Goal: Task Accomplishment & Management: Complete application form

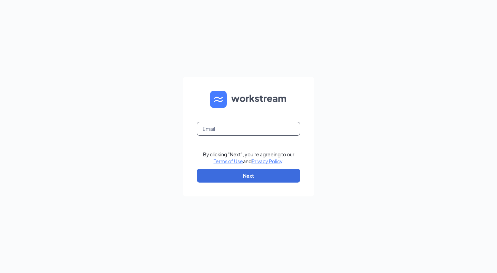
click at [212, 128] on input "text" at bounding box center [249, 129] width 104 height 14
type input "pskinner0407@outlook.com"
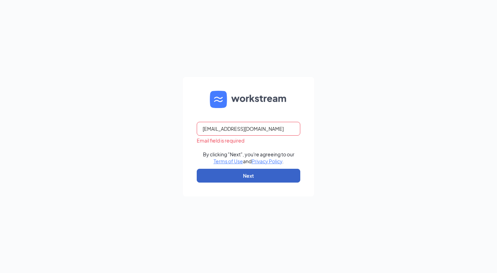
click at [248, 179] on button "Next" at bounding box center [249, 176] width 104 height 14
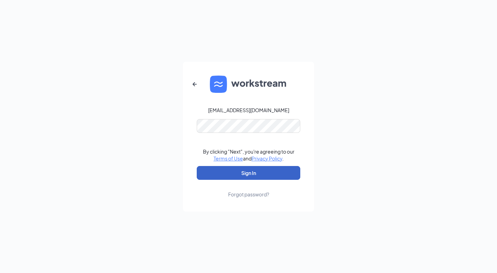
click at [246, 172] on button "Sign In" at bounding box center [249, 173] width 104 height 14
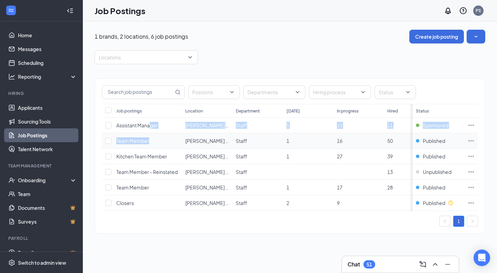
drag, startPoint x: 151, startPoint y: 121, endPoint x: 151, endPoint y: 134, distance: 13.1
click at [151, 134] on tbody "Assistant Manager [PERSON_NAME] of Lafayette Staff 5 10 11 1031 Sponsored Team …" at bounding box center [326, 164] width 449 height 93
click at [218, 50] on div "Locations" at bounding box center [290, 57] width 391 height 14
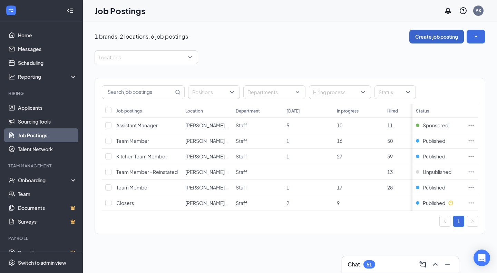
click at [428, 36] on button "Create job posting" at bounding box center [436, 37] width 55 height 14
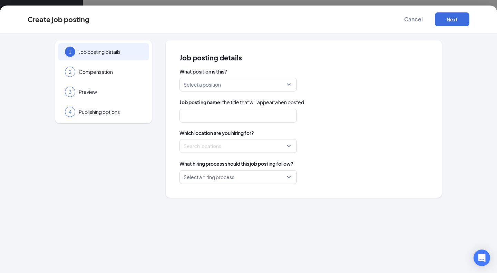
click at [289, 85] on div "Select a position" at bounding box center [238, 85] width 117 height 14
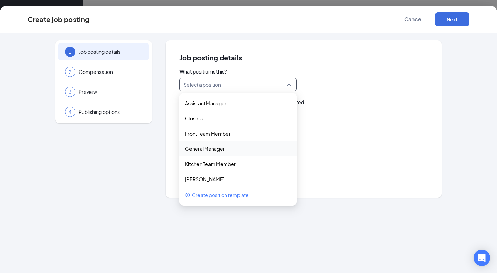
click at [219, 144] on div "General Manager" at bounding box center [238, 148] width 117 height 15
type input "General Manager"
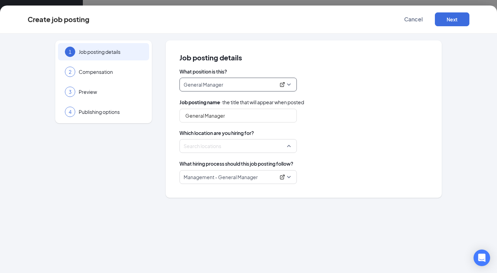
click at [290, 147] on div "Search locations" at bounding box center [238, 146] width 117 height 14
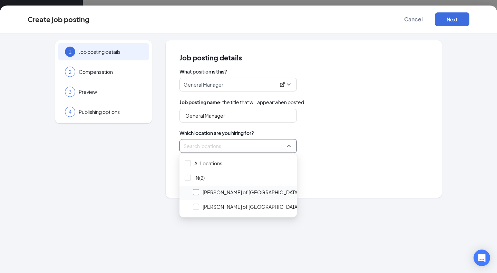
click at [194, 194] on div at bounding box center [196, 192] width 6 height 6
click at [377, 209] on div "1 Job posting details 2 Compensation 3 Preview 4 Publishing options Job posting…" at bounding box center [248, 153] width 497 height 240
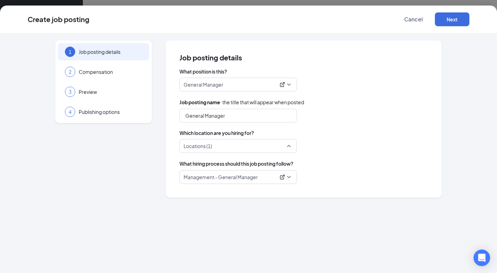
click at [292, 143] on div "Locations (1)" at bounding box center [238, 146] width 117 height 14
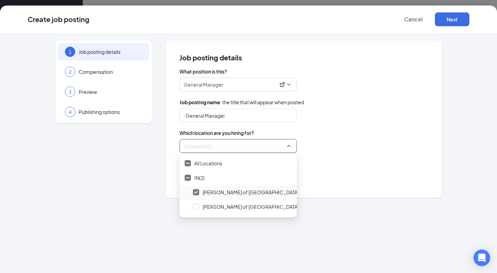
click at [223, 192] on span "Culver's of Lafayette" at bounding box center [251, 192] width 96 height 7
click at [233, 190] on span "Culver's of Lafayette" at bounding box center [251, 192] width 96 height 7
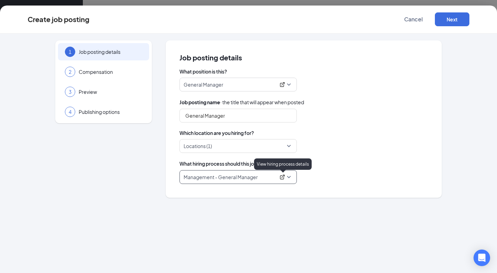
click at [283, 176] on icon "ExternalLink" at bounding box center [282, 177] width 4 height 4
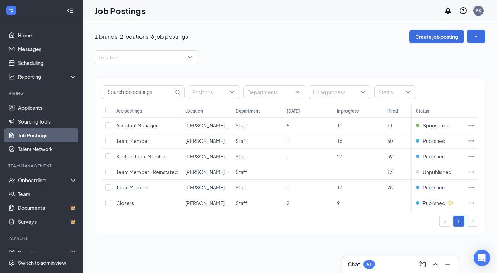
click at [482, 10] on div "PS" at bounding box center [478, 11] width 10 height 10
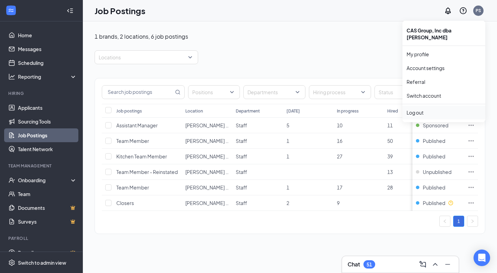
click at [418, 109] on div "Log out" at bounding box center [444, 112] width 75 height 7
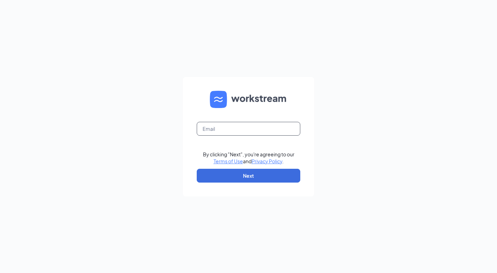
click at [217, 125] on input "text" at bounding box center [249, 129] width 104 height 14
type input "pskinner0407@gmail.com"
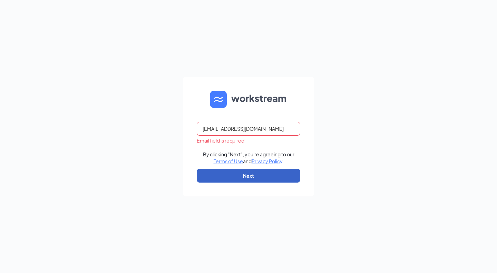
click at [253, 176] on button "Next" at bounding box center [249, 176] width 104 height 14
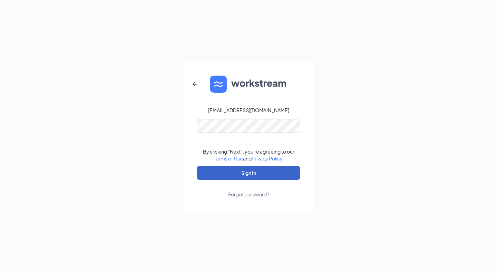
click at [254, 172] on button "Sign In" at bounding box center [249, 173] width 104 height 14
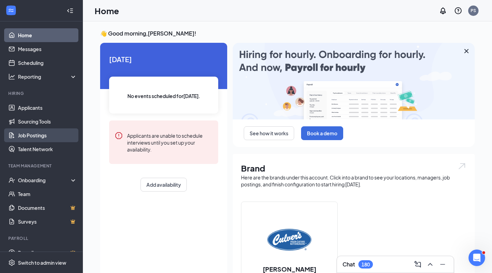
click at [45, 135] on link "Job Postings" at bounding box center [47, 135] width 59 height 14
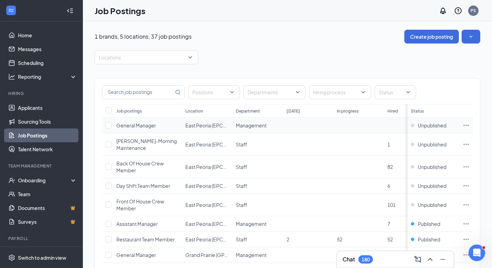
click at [152, 126] on span "General Manager" at bounding box center [136, 125] width 40 height 6
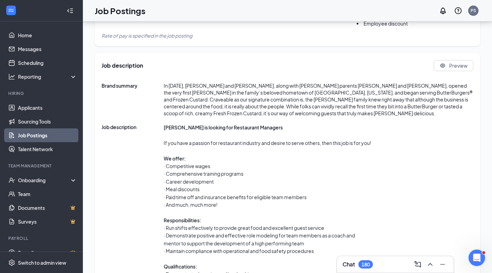
scroll to position [269, 0]
click at [460, 65] on span "Preview" at bounding box center [458, 65] width 18 height 7
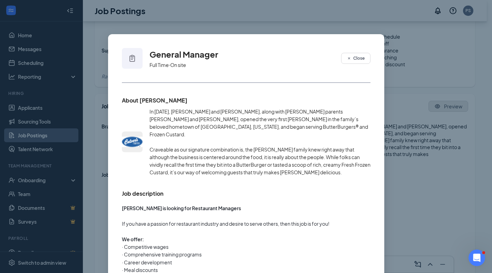
scroll to position [0, 0]
click at [128, 58] on icon "Clipboard" at bounding box center [132, 58] width 8 height 8
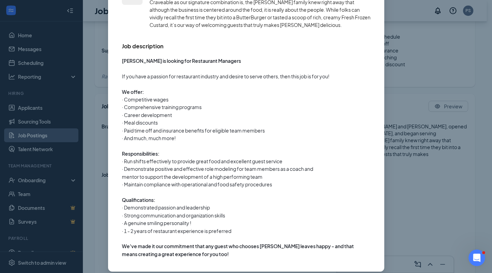
scroll to position [0, 0]
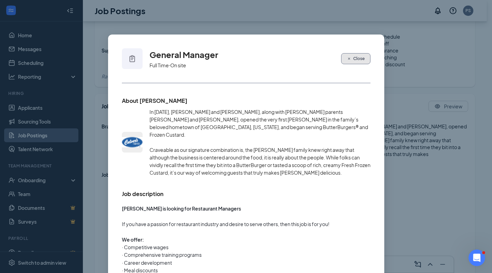
click at [359, 61] on span "Close" at bounding box center [358, 59] width 11 height 6
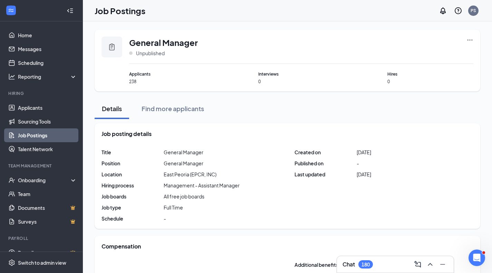
click at [470, 40] on icon "Ellipses" at bounding box center [469, 39] width 5 height 1
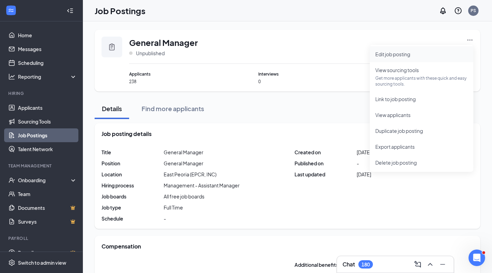
click at [394, 55] on span "Edit job posting" at bounding box center [392, 54] width 35 height 6
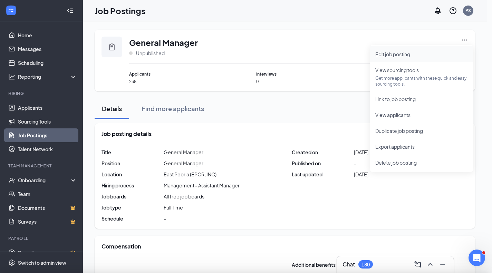
type input "General Manager"
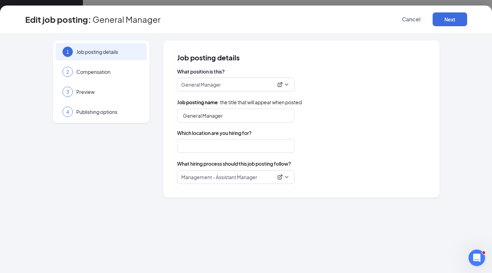
type input "East Peoria (EPCR, INC)"
click at [446, 20] on button "Next" at bounding box center [450, 19] width 35 height 14
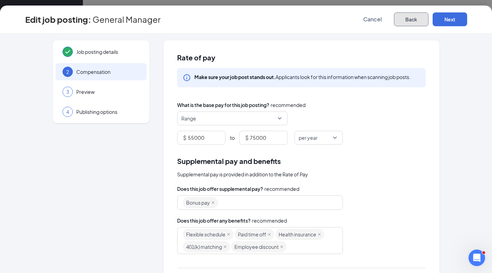
click at [415, 21] on button "Back" at bounding box center [411, 19] width 35 height 14
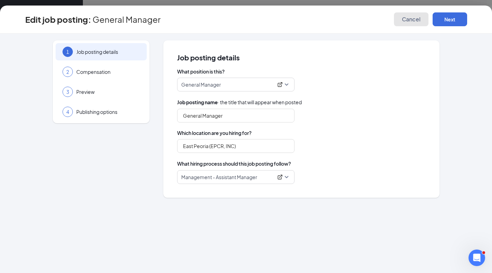
click at [415, 21] on span "Cancel" at bounding box center [411, 19] width 19 height 7
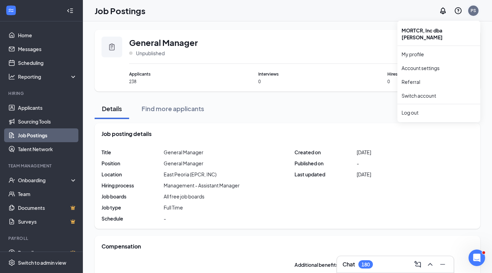
click at [471, 12] on div "PS" at bounding box center [474, 11] width 6 height 6
click at [419, 109] on div "Log out" at bounding box center [439, 112] width 75 height 7
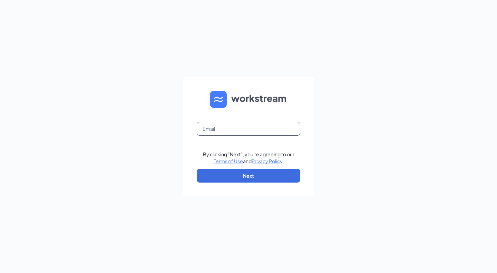
click at [238, 124] on input "text" at bounding box center [249, 129] width 104 height 14
type input "[EMAIL_ADDRESS][DOMAIN_NAME]"
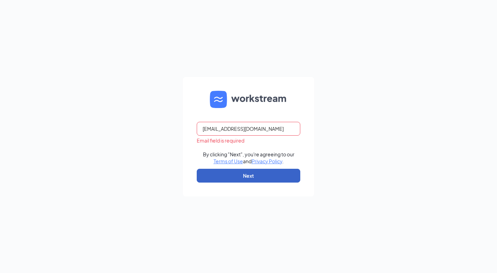
click at [244, 175] on button "Next" at bounding box center [249, 176] width 104 height 14
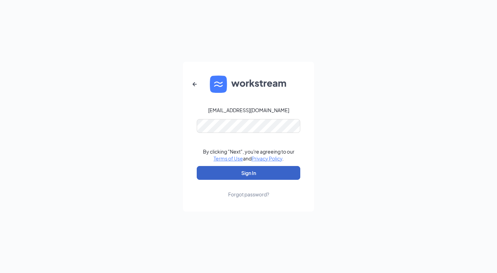
click at [258, 172] on button "Sign In" at bounding box center [249, 173] width 104 height 14
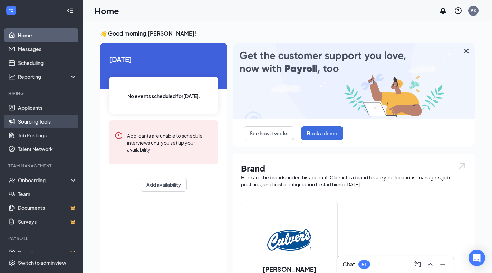
click at [45, 123] on link "Sourcing Tools" at bounding box center [47, 122] width 59 height 14
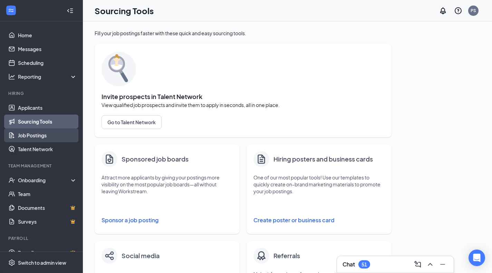
click at [44, 134] on link "Job Postings" at bounding box center [47, 135] width 59 height 14
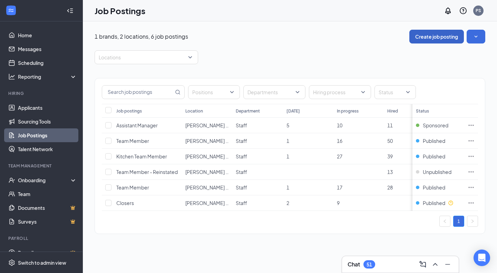
click at [444, 40] on button "Create job posting" at bounding box center [436, 37] width 55 height 14
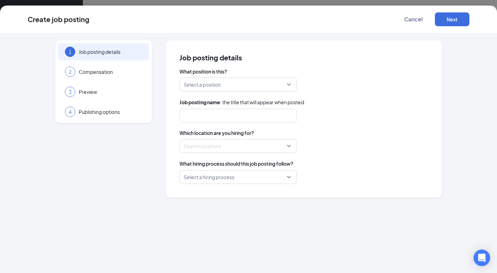
click at [289, 84] on div "Select a position" at bounding box center [238, 85] width 117 height 14
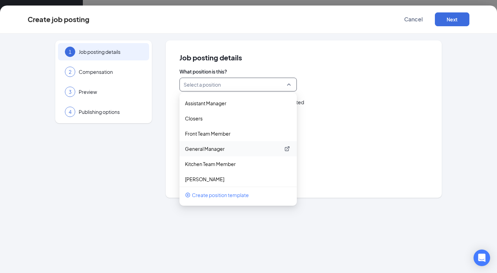
click at [219, 150] on p "General Manager" at bounding box center [232, 148] width 95 height 7
type input "General Manager"
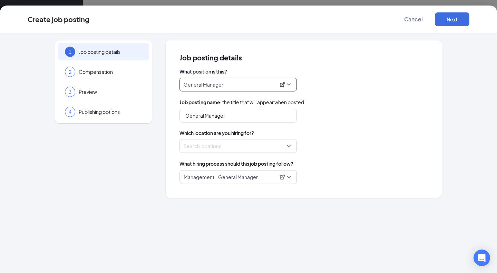
click at [288, 144] on div "Search locations" at bounding box center [238, 146] width 117 height 14
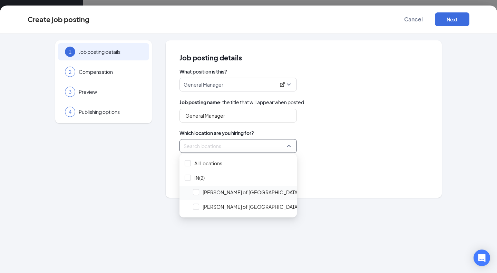
click at [228, 194] on span "Culver's of Lafayette" at bounding box center [251, 192] width 96 height 7
click at [326, 204] on div "1 Job posting details 2 Compensation 3 Preview 4 Publishing options Job posting…" at bounding box center [248, 153] width 497 height 240
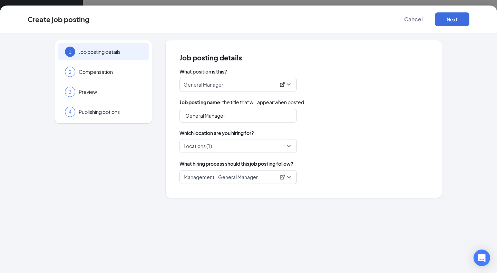
click at [294, 179] on div "Management - General Manager" at bounding box center [238, 177] width 117 height 14
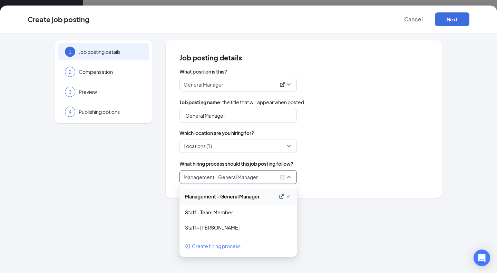
click at [247, 196] on p "Management - General Manager" at bounding box center [230, 196] width 90 height 7
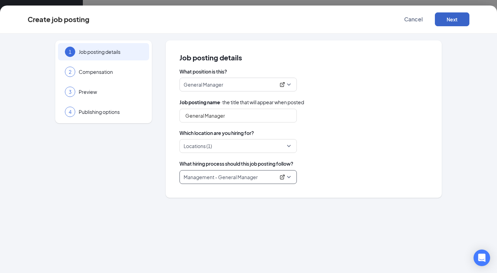
click at [451, 18] on button "Next" at bounding box center [452, 19] width 35 height 14
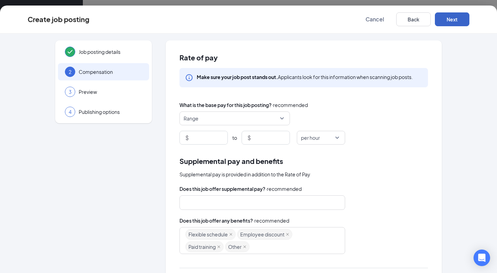
click at [277, 119] on span "Range" at bounding box center [235, 118] width 102 height 13
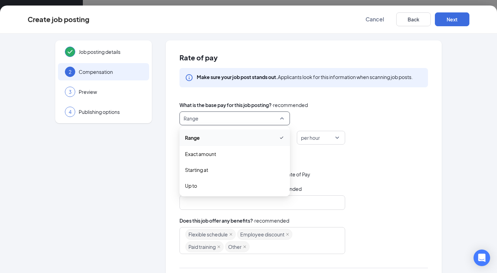
click at [310, 114] on div "Range range exact_rate Range Exact amount Starting at Up to" at bounding box center [304, 119] width 249 height 14
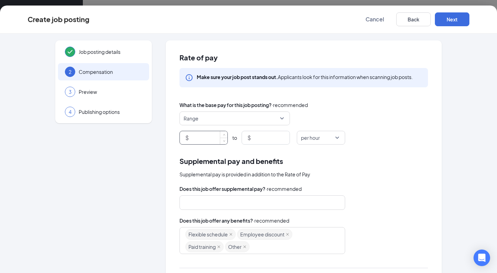
click at [197, 137] on input at bounding box center [208, 137] width 37 height 13
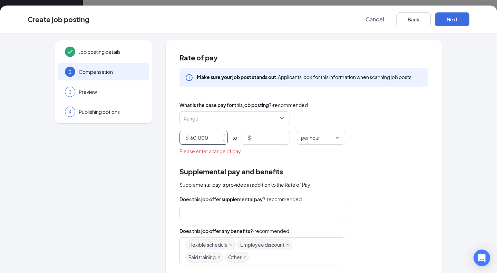
type input "60000"
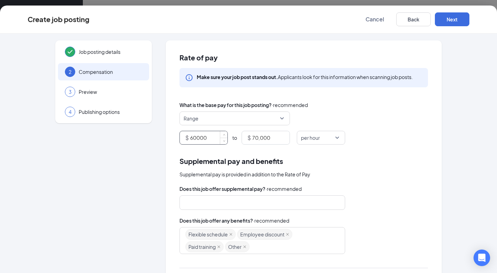
type input "70000"
click at [332, 138] on span "per hour" at bounding box center [318, 137] width 34 height 13
click at [319, 220] on span "per year" at bounding box center [320, 221] width 37 height 8
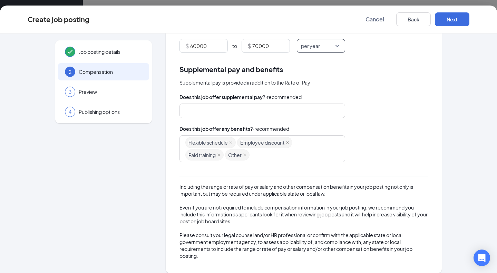
scroll to position [92, 0]
click at [273, 154] on div "Flexible schedule Employee discount Paid training Other" at bounding box center [258, 148] width 147 height 25
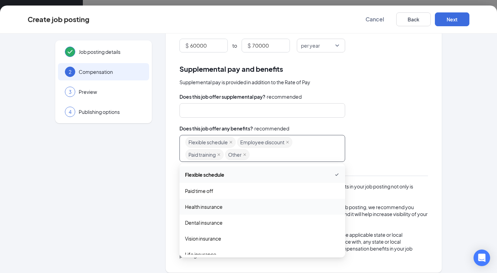
click at [217, 205] on span "Health insurance" at bounding box center [204, 207] width 38 height 8
click at [310, 150] on div "Flexible schedule Employee discount Paid training Other Health insurance" at bounding box center [258, 148] width 147 height 25
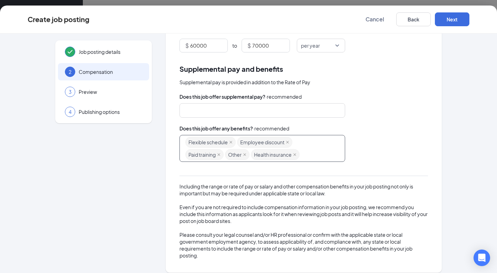
click at [310, 150] on div "Flexible schedule Employee discount Paid training Other Health insurance" at bounding box center [258, 148] width 147 height 25
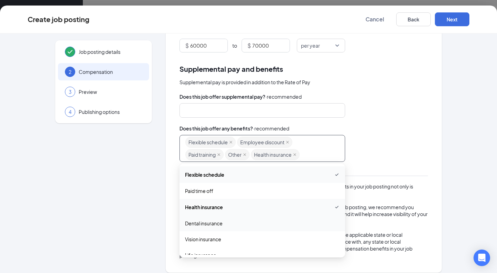
click at [207, 223] on span "Dental insurance" at bounding box center [204, 224] width 38 height 8
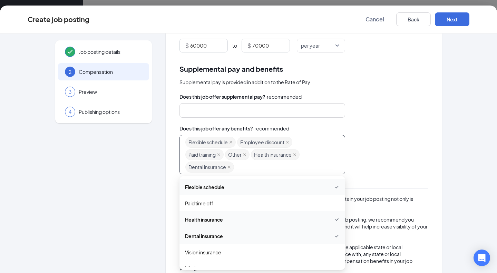
click at [267, 166] on div "Flexible schedule Employee discount Paid training Other Health insurance Dental…" at bounding box center [258, 154] width 147 height 37
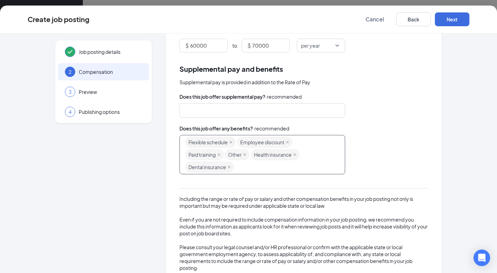
click at [267, 167] on div "Flexible schedule Employee discount Paid training Other Health insurance Dental…" at bounding box center [258, 154] width 147 height 37
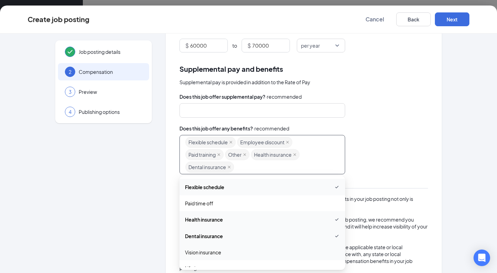
click at [206, 251] on span "Vision insurance" at bounding box center [203, 253] width 36 height 8
click at [301, 167] on div "Flexible schedule Employee discount Paid training Other Health insurance Dental…" at bounding box center [258, 154] width 147 height 37
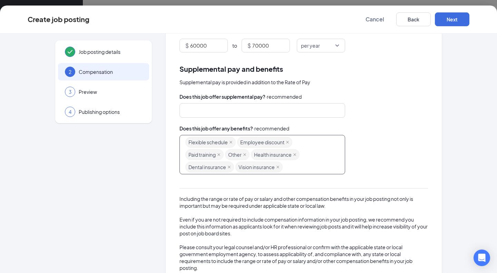
click at [301, 167] on div "Flexible schedule Employee discount Paid training Other Health insurance Dental…" at bounding box center [258, 154] width 147 height 37
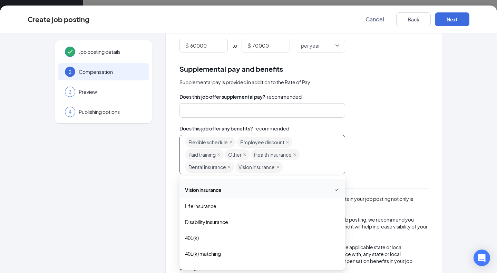
scroll to position [66, 0]
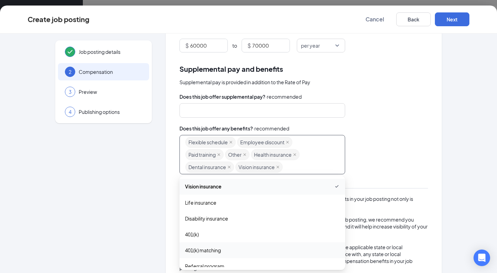
click at [274, 252] on span "401(k) matching" at bounding box center [262, 250] width 155 height 8
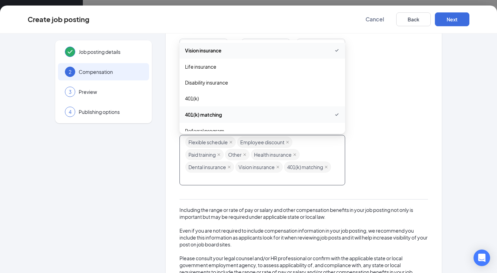
click at [310, 173] on div "Flexible schedule Employee discount Paid training Other Health insurance Dental…" at bounding box center [258, 160] width 147 height 48
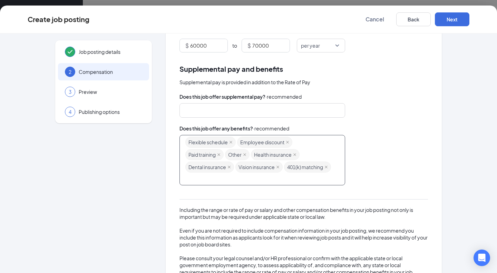
click at [310, 173] on div "Flexible schedule Employee discount Paid training Other Health insurance Dental…" at bounding box center [258, 160] width 147 height 48
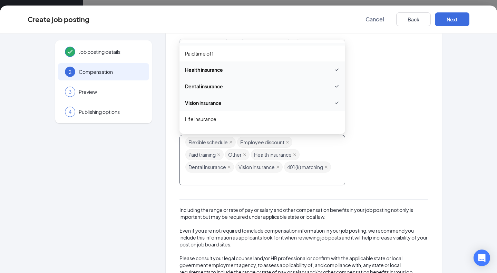
scroll to position [0, 0]
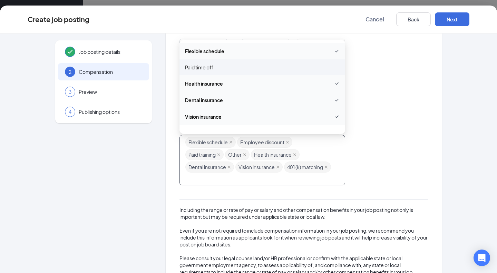
click at [220, 67] on span "Paid time off" at bounding box center [262, 68] width 155 height 8
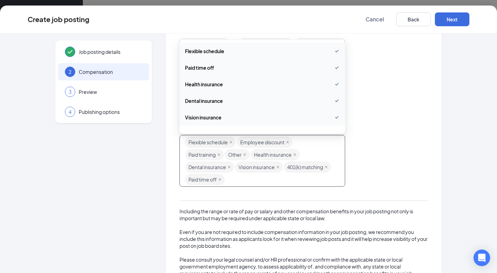
click at [422, 162] on div "Flexible schedule Employee discount Paid training Other Health insurance Dental…" at bounding box center [304, 161] width 249 height 52
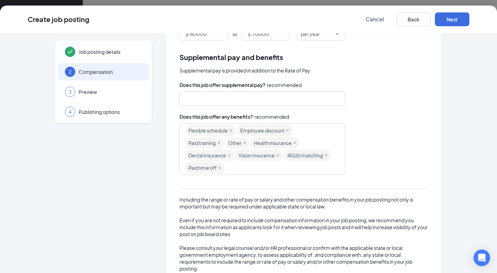
scroll to position [105, 0]
click at [235, 97] on div at bounding box center [258, 98] width 147 height 11
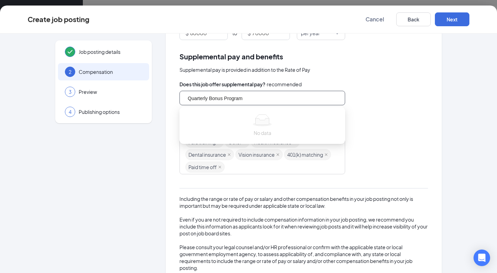
type input "Quarterly Bonus Program"
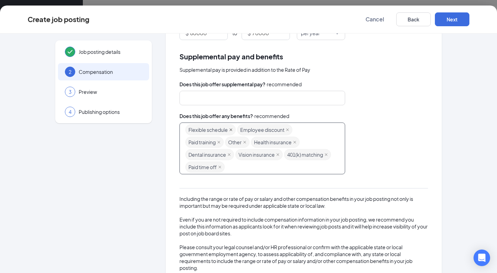
click at [229, 131] on icon "close" at bounding box center [230, 129] width 3 height 3
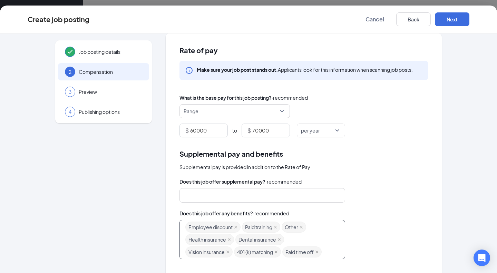
scroll to position [0, 0]
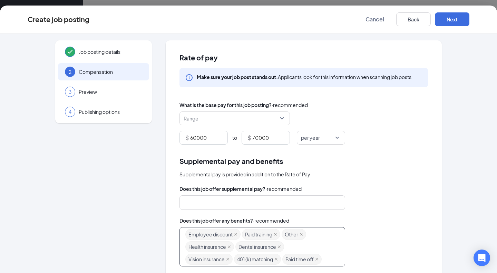
click at [444, 77] on div "Job posting details 2 Compensation 3 Preview 4 Publishing options Rate of pay M…" at bounding box center [249, 208] width 442 height 337
click at [455, 21] on button "Next" at bounding box center [452, 19] width 35 height 14
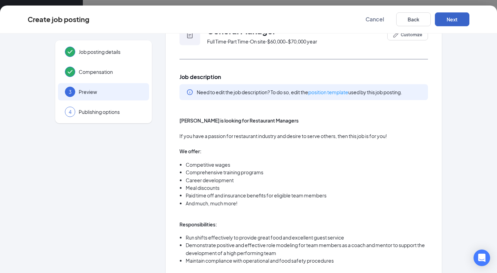
scroll to position [29, 0]
click at [329, 95] on link "position template" at bounding box center [328, 92] width 40 height 6
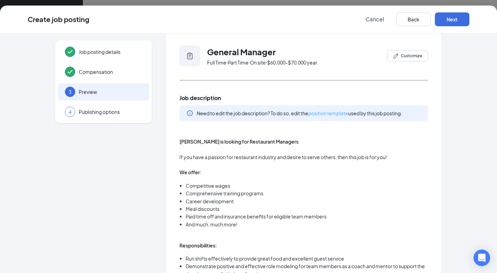
scroll to position [0, 0]
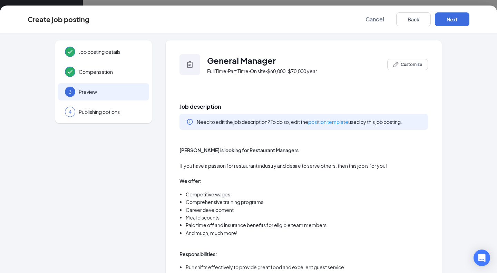
click at [419, 22] on button "Back" at bounding box center [413, 19] width 35 height 14
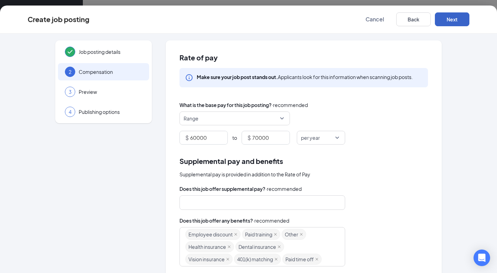
click at [451, 21] on button "Next" at bounding box center [452, 19] width 35 height 14
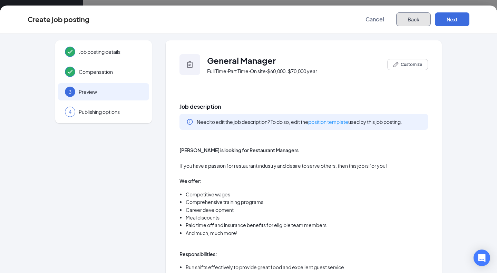
click at [417, 19] on button "Back" at bounding box center [413, 19] width 35 height 14
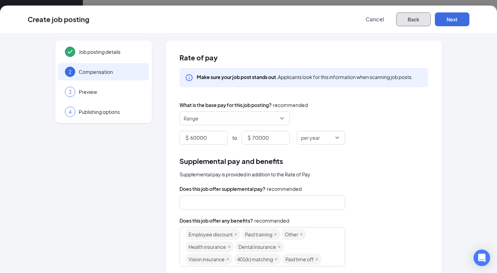
click at [407, 19] on button "Back" at bounding box center [413, 19] width 35 height 14
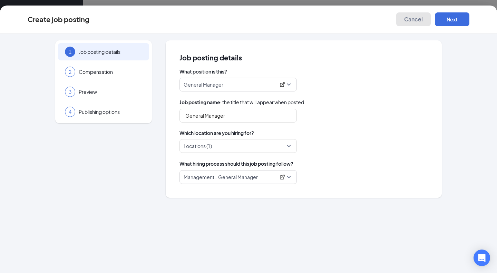
click at [414, 20] on span "Cancel" at bounding box center [413, 19] width 19 height 7
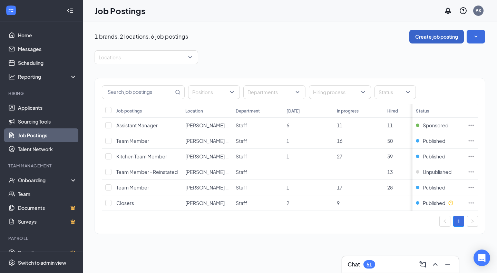
click at [432, 39] on button "Create job posting" at bounding box center [436, 37] width 55 height 14
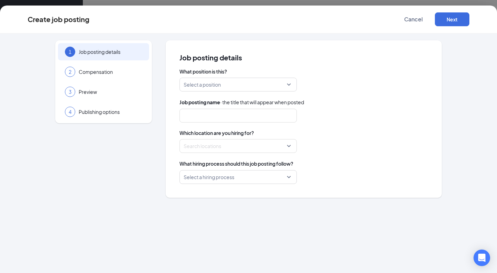
click at [295, 81] on div "Select a position" at bounding box center [238, 85] width 117 height 14
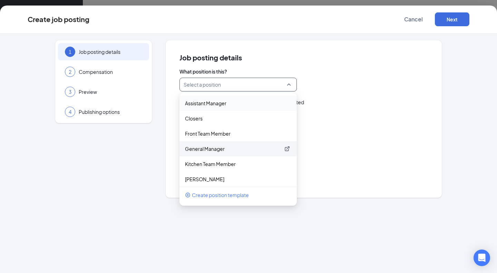
click at [222, 150] on p "General Manager" at bounding box center [232, 148] width 95 height 7
type input "General Manager"
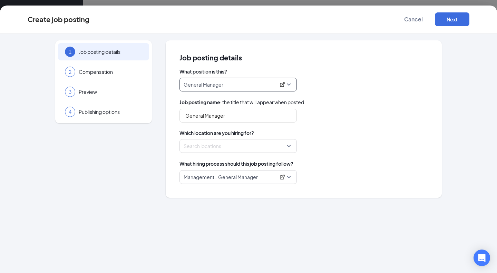
click at [291, 145] on div "Search locations" at bounding box center [238, 146] width 117 height 14
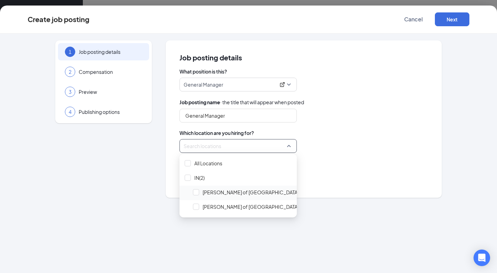
click at [252, 196] on span "Culver's of Lafayette" at bounding box center [246, 192] width 111 height 13
click at [357, 172] on div "Management - General Manager" at bounding box center [304, 177] width 249 height 14
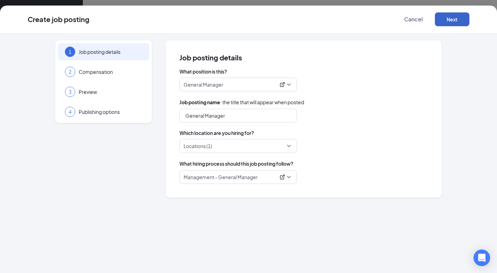
click at [457, 21] on button "Next" at bounding box center [452, 19] width 35 height 14
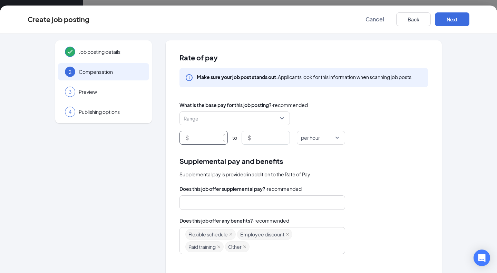
click at [209, 136] on input at bounding box center [208, 137] width 37 height 13
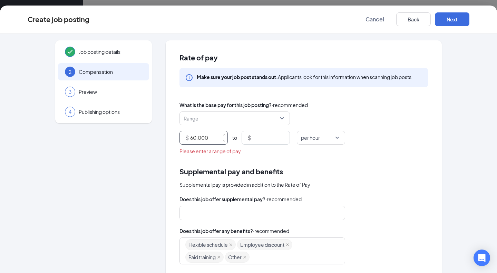
type input "60000"
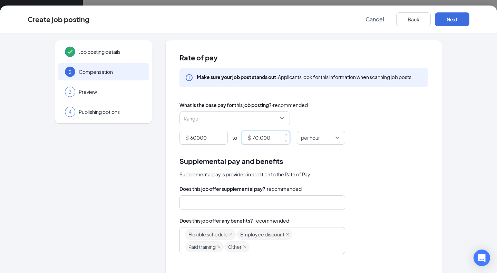
click at [332, 142] on span "per hour" at bounding box center [318, 137] width 34 height 13
type input "70000"
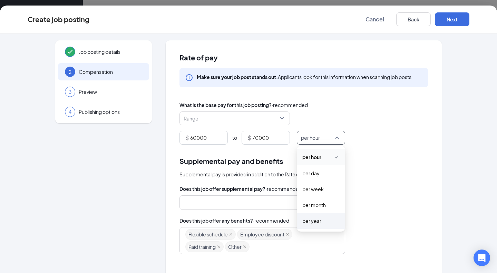
click at [320, 223] on span "per year" at bounding box center [320, 221] width 37 height 8
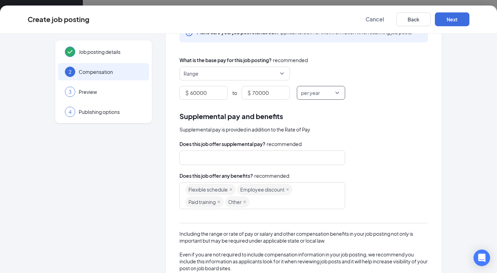
scroll to position [46, 0]
click at [313, 159] on div at bounding box center [258, 157] width 147 height 11
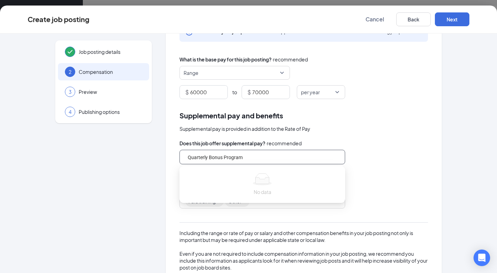
type input "Quarterly Bonus Program"
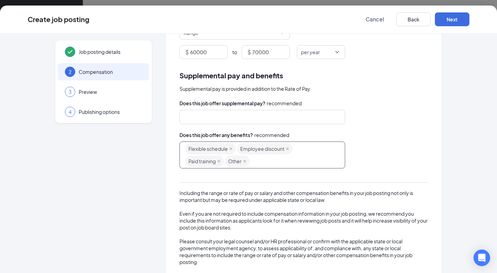
scroll to position [90, 0]
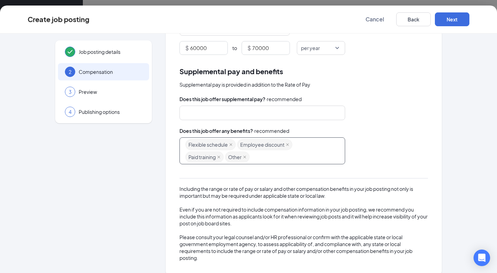
click at [314, 158] on div "Flexible schedule Employee discount Paid training Other" at bounding box center [258, 150] width 147 height 25
click at [175, 213] on div "Rate of pay Make sure your job post stands out. Applicants look for this inform…" at bounding box center [304, 113] width 276 height 325
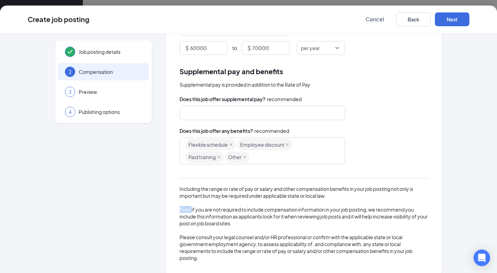
click at [175, 213] on div "Rate of pay Make sure your job post stands out. Applicants look for this inform…" at bounding box center [304, 113] width 276 height 325
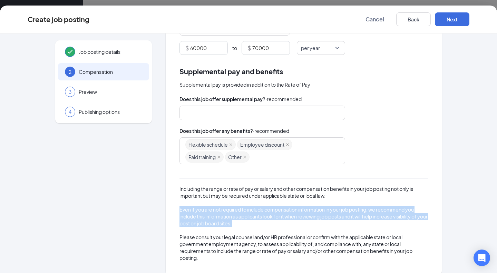
click at [175, 213] on div "Rate of pay Make sure your job post stands out. Applicants look for this inform…" at bounding box center [304, 113] width 276 height 325
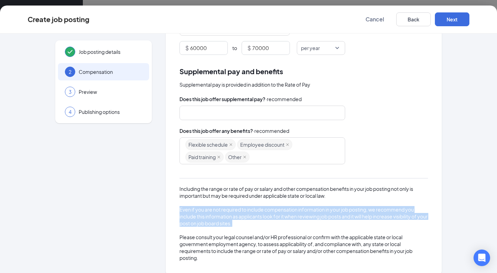
click at [175, 213] on div "Rate of pay Make sure your job post stands out. Applicants look for this inform…" at bounding box center [304, 113] width 276 height 325
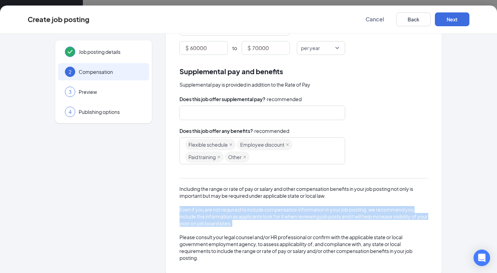
click at [175, 213] on div "Rate of pay Make sure your job post stands out. Applicants look for this inform…" at bounding box center [304, 113] width 276 height 325
drag, startPoint x: 171, startPoint y: 283, endPoint x: 85, endPoint y: 266, distance: 87.3
click at [85, 266] on div "Job posting details 2 Compensation 3 Preview 4 Publishing options" at bounding box center [103, 113] width 97 height 325
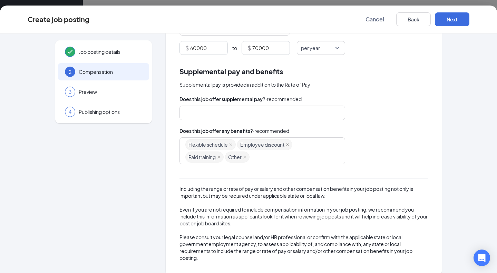
click at [85, 266] on div "Job posting details 2 Compensation 3 Preview 4 Publishing options" at bounding box center [103, 113] width 97 height 325
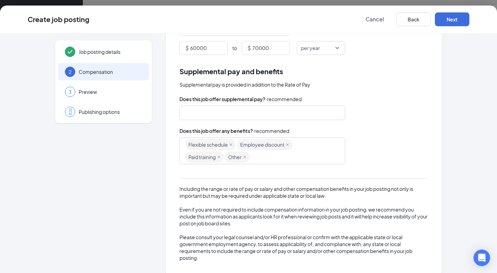
click at [85, 266] on div "Job posting details 2 Compensation 3 Preview 4 Publishing options" at bounding box center [103, 113] width 97 height 325
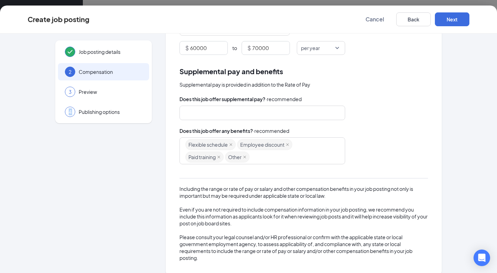
click at [85, 266] on div "Job posting details 2 Compensation 3 Preview 4 Publishing options" at bounding box center [103, 113] width 97 height 325
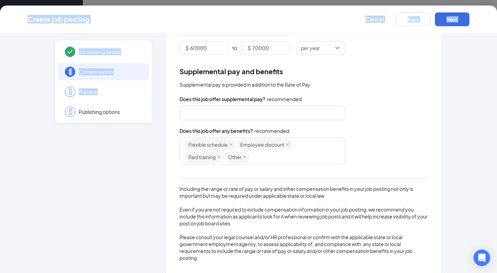
scroll to position [99, 0]
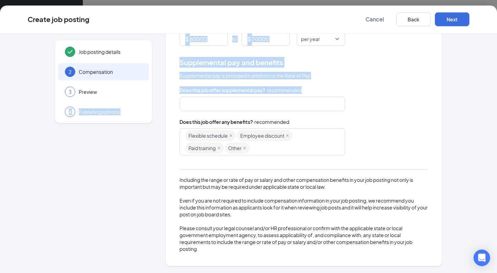
drag, startPoint x: 85, startPoint y: 266, endPoint x: 353, endPoint y: 93, distance: 319.1
click at [353, 93] on div "Job posting details 2 Compensation 3 Preview 4 Publishing options Rate of pay M…" at bounding box center [249, 104] width 442 height 325
click at [353, 93] on div "Does this job offer supplemental pay? · recommended" at bounding box center [304, 90] width 249 height 8
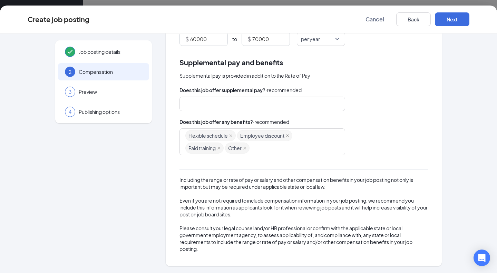
click at [353, 93] on div "Does this job offer supplemental pay? · recommended" at bounding box center [304, 90] width 249 height 8
click at [345, 105] on div "tips commission_pay Tips Commission pay Supplemental income Safety bonus Signin…" at bounding box center [304, 104] width 249 height 14
click at [293, 153] on div "Flexible schedule Employee discount Paid training Other" at bounding box center [258, 141] width 147 height 25
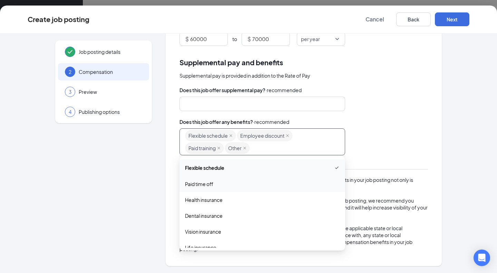
click at [293, 153] on div "Flexible schedule Employee discount Paid training Other" at bounding box center [258, 141] width 147 height 25
click at [211, 203] on span "Health insurance" at bounding box center [204, 200] width 38 height 8
click at [209, 213] on span "Dental insurance" at bounding box center [204, 217] width 38 height 8
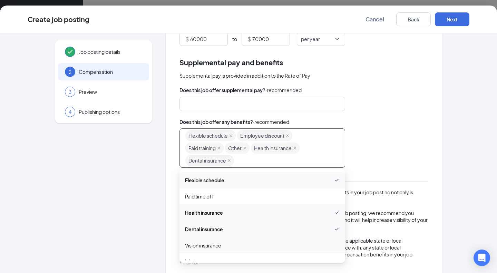
click at [209, 242] on span "Vision insurance" at bounding box center [203, 246] width 36 height 8
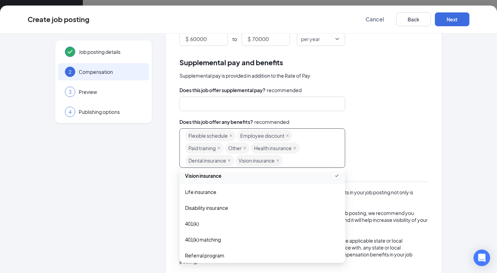
scroll to position [69, 0]
click at [212, 229] on div "401(k)" at bounding box center [263, 225] width 166 height 16
click at [212, 244] on span "401(k) matching" at bounding box center [203, 242] width 36 height 8
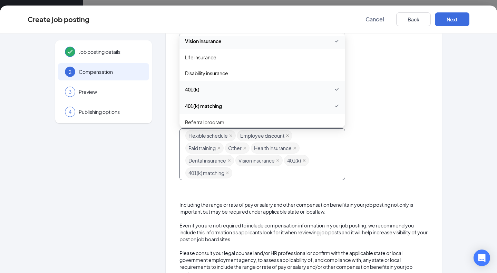
click at [302, 159] on icon "close" at bounding box center [303, 160] width 3 height 3
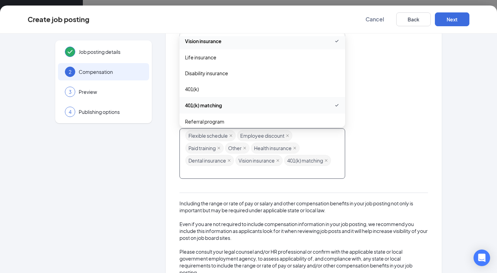
click at [273, 172] on div "Flexible schedule Employee discount Paid training Other Health insurance Dental…" at bounding box center [258, 153] width 147 height 48
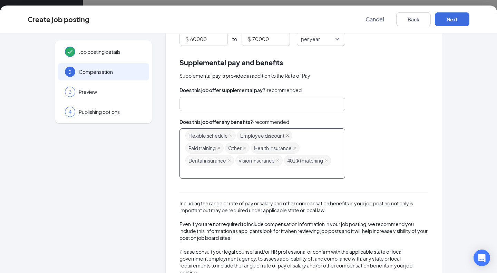
click at [273, 172] on div "Flexible schedule Employee discount Paid training Other Health insurance Dental…" at bounding box center [258, 153] width 147 height 48
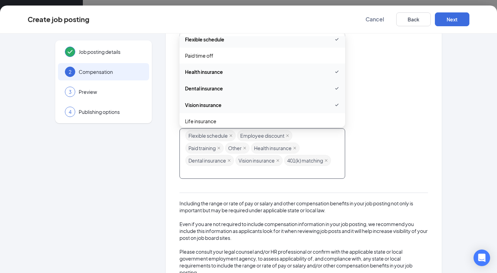
scroll to position [0, 0]
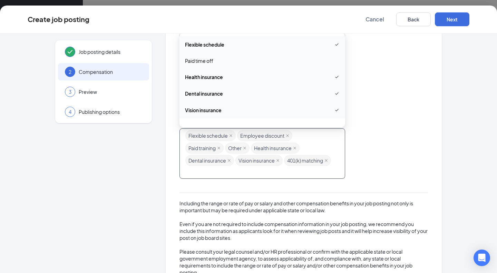
click at [296, 58] on span "Paid time off" at bounding box center [262, 61] width 155 height 8
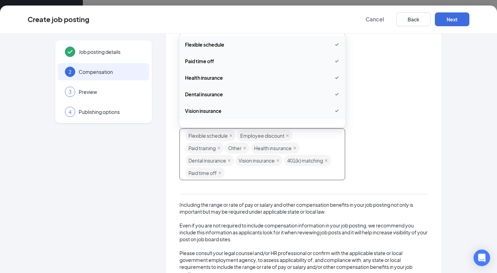
click at [437, 120] on div "Rate of pay Make sure your job post stands out. Applicants look for this inform…" at bounding box center [304, 116] width 276 height 349
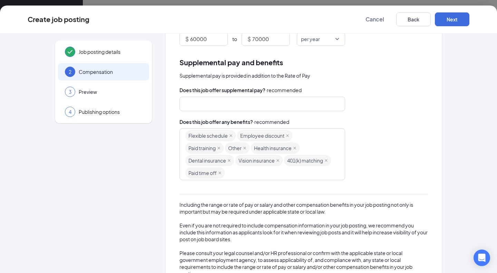
scroll to position [124, 0]
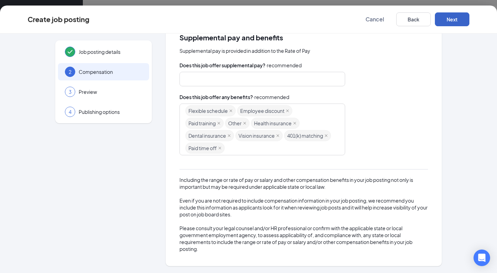
click at [455, 17] on button "Next" at bounding box center [452, 19] width 35 height 14
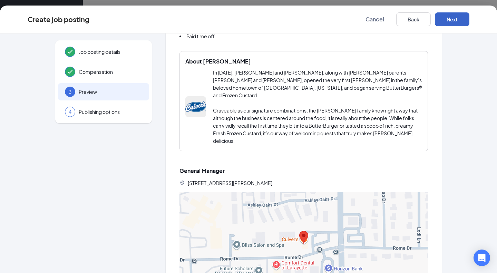
scroll to position [441, 0]
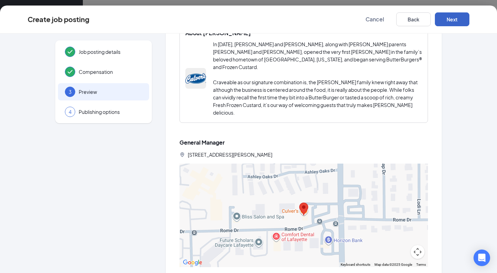
click at [455, 20] on button "Next" at bounding box center [452, 19] width 35 height 14
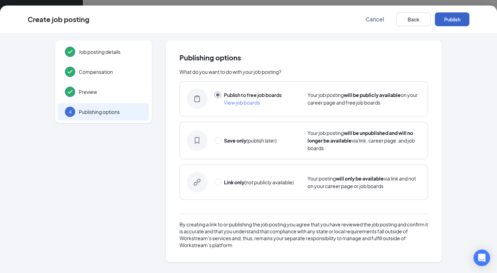
click at [462, 20] on button "Publish" at bounding box center [452, 19] width 35 height 14
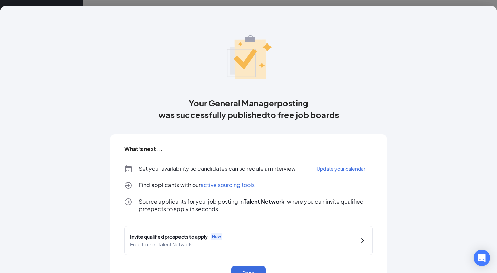
scroll to position [25, 0]
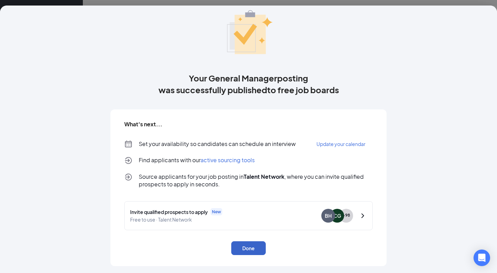
click at [245, 250] on button "Done" at bounding box center [248, 248] width 35 height 14
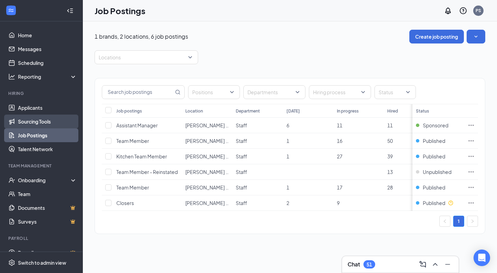
click at [36, 125] on link "Sourcing Tools" at bounding box center [47, 122] width 59 height 14
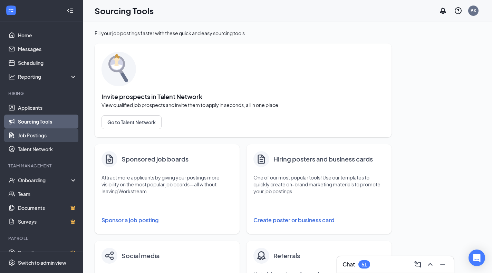
click at [33, 137] on link "Job Postings" at bounding box center [47, 135] width 59 height 14
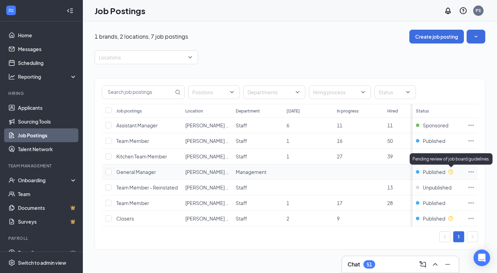
click at [451, 171] on icon "Clock" at bounding box center [450, 172] width 4 height 4
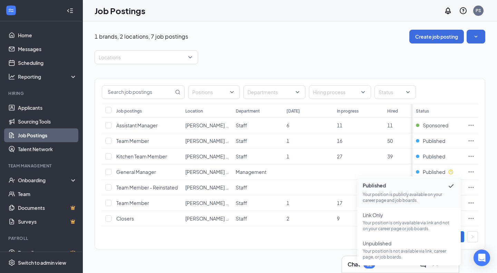
click at [449, 69] on div "Positions Departments Hiring process Status Job postings Location Department To…" at bounding box center [290, 160] width 391 height 192
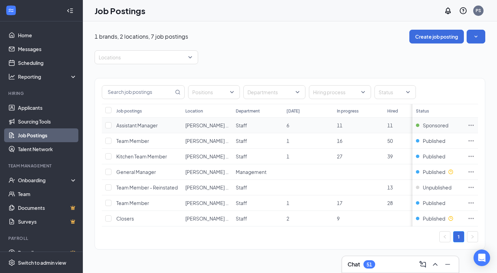
click at [473, 123] on icon "Ellipses" at bounding box center [471, 125] width 7 height 7
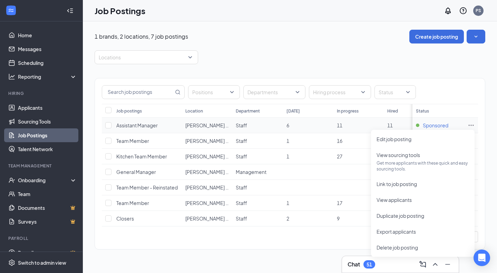
click at [429, 126] on span "Sponsored" at bounding box center [436, 125] width 26 height 7
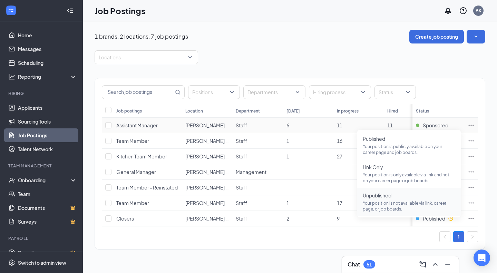
click at [379, 204] on p "Your position is not available via link, career page, or job boards." at bounding box center [409, 206] width 93 height 12
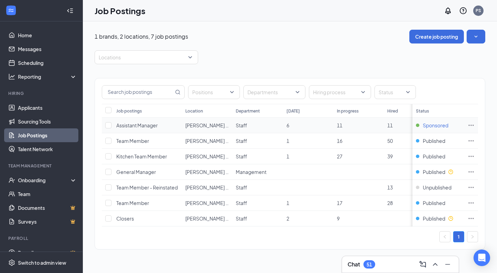
click at [432, 127] on span "Sponsored" at bounding box center [436, 125] width 26 height 7
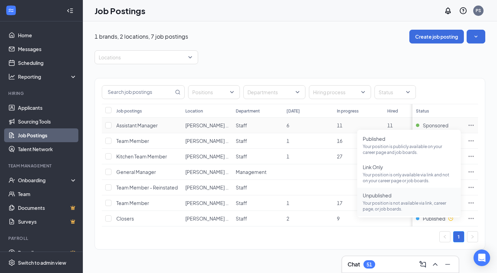
click at [387, 203] on p "Your position is not available via link, career page, or job boards." at bounding box center [409, 206] width 93 height 12
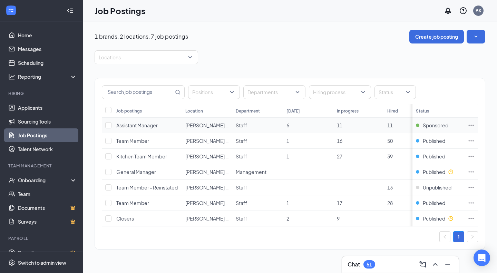
click at [473, 128] on icon "Ellipses" at bounding box center [471, 125] width 7 height 7
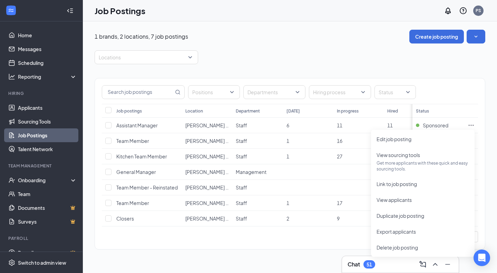
click at [452, 99] on div "Positions Departments Hiring process Status" at bounding box center [290, 91] width 390 height 26
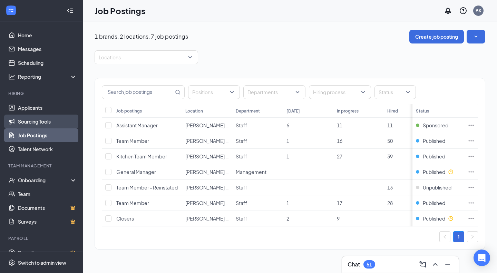
click at [33, 124] on link "Sourcing Tools" at bounding box center [47, 122] width 59 height 14
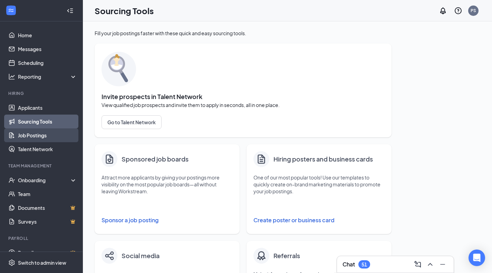
click at [31, 134] on link "Job Postings" at bounding box center [47, 135] width 59 height 14
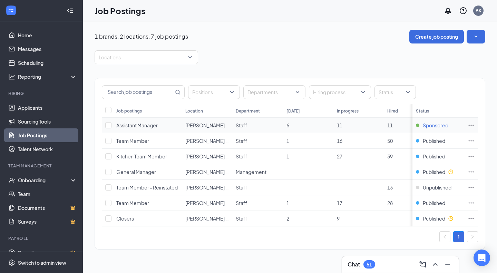
click at [447, 125] on span "Sponsored" at bounding box center [436, 125] width 26 height 7
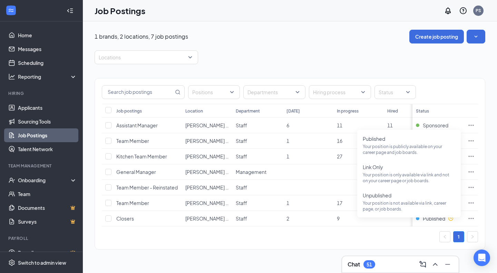
click at [436, 90] on div "Positions Departments Hiring process Status" at bounding box center [290, 92] width 376 height 14
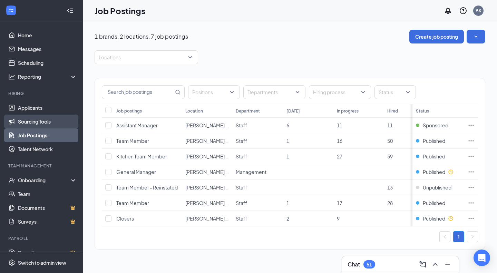
click at [35, 117] on link "Sourcing Tools" at bounding box center [47, 122] width 59 height 14
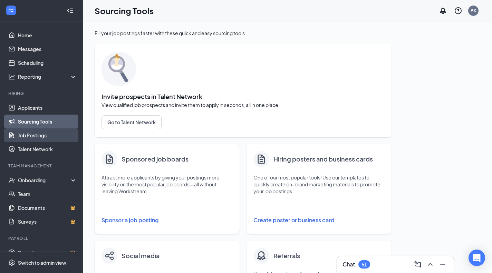
click at [39, 134] on link "Job Postings" at bounding box center [47, 135] width 59 height 14
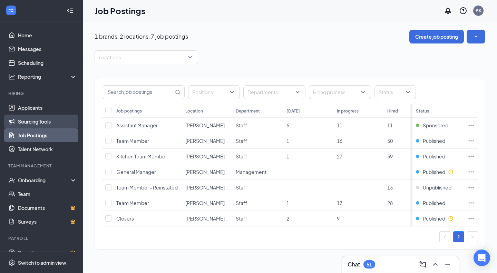
click at [36, 122] on link "Sourcing Tools" at bounding box center [47, 122] width 59 height 14
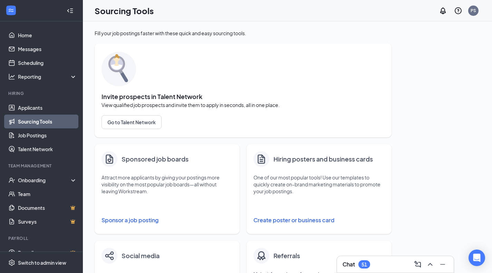
click at [143, 222] on button "Sponsor a job posting" at bounding box center [166, 220] width 131 height 14
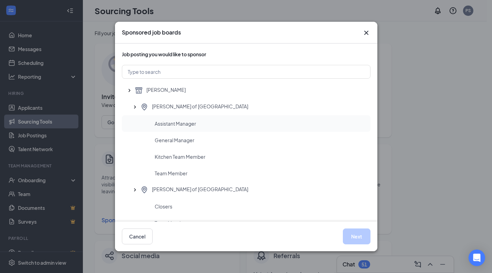
click at [219, 132] on div "Assistant Manager" at bounding box center [246, 123] width 249 height 17
click at [356, 236] on button "Next" at bounding box center [357, 237] width 28 height 16
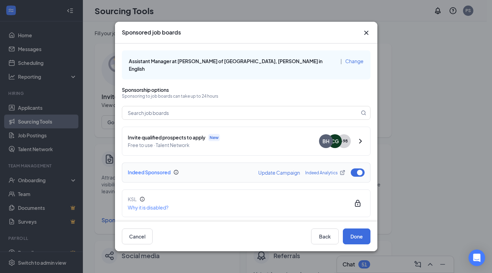
click at [347, 171] on div "Indeed Sponsored Update Campaign Indeed Analytics" at bounding box center [246, 173] width 249 height 20
click at [351, 168] on button "button" at bounding box center [358, 172] width 14 height 8
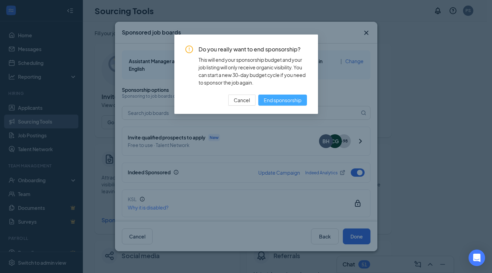
click at [283, 101] on span "End sponsorship" at bounding box center [283, 100] width 38 height 8
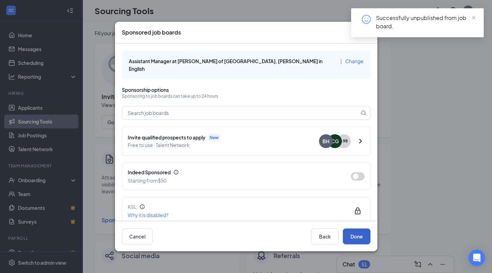
click at [360, 235] on button "Done" at bounding box center [357, 237] width 28 height 16
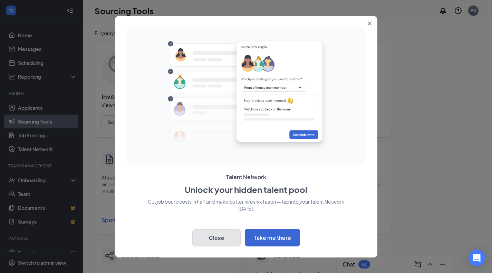
click at [221, 238] on button "Close" at bounding box center [216, 237] width 48 height 17
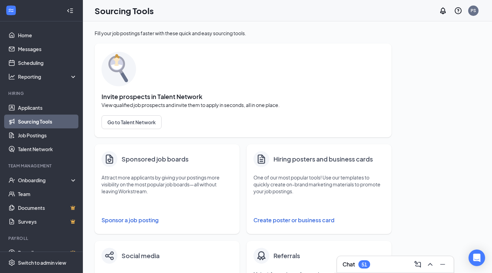
click at [128, 218] on button "Sponsor a job posting" at bounding box center [166, 220] width 131 height 14
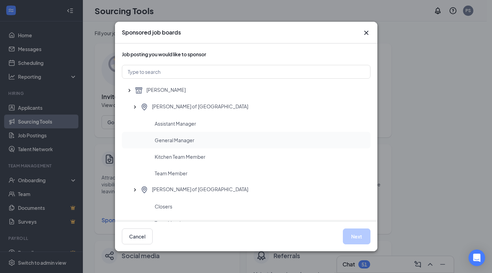
click at [175, 134] on div "General Manager" at bounding box center [246, 140] width 249 height 17
click at [352, 233] on button "Next" at bounding box center [357, 237] width 28 height 16
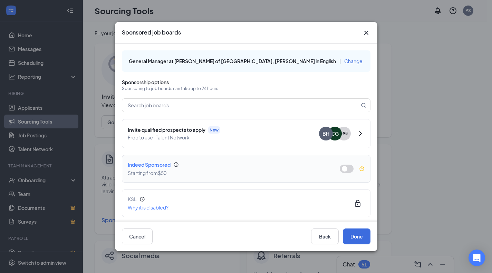
click at [350, 167] on div "Indeed Sponsored Starting from $50" at bounding box center [246, 169] width 237 height 16
click at [346, 168] on button "button" at bounding box center [347, 169] width 14 height 8
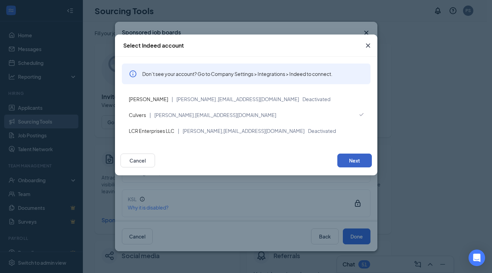
click at [353, 154] on button "Next" at bounding box center [354, 161] width 35 height 14
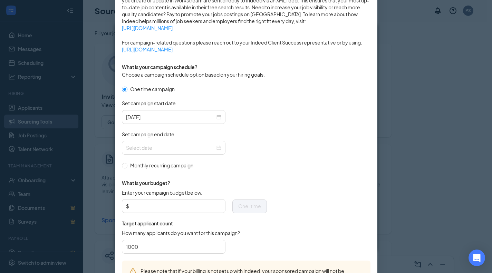
scroll to position [156, 0]
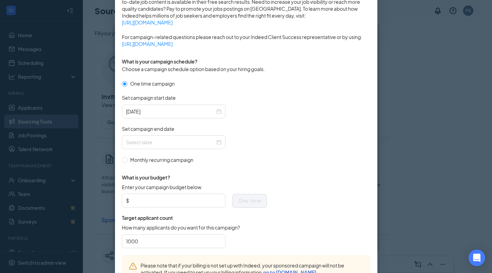
click at [313, 209] on form "One time campaign Set campaign start date 2025-08-26 Set campaign end date Mont…" at bounding box center [246, 167] width 249 height 175
click at [213, 143] on div at bounding box center [173, 142] width 95 height 8
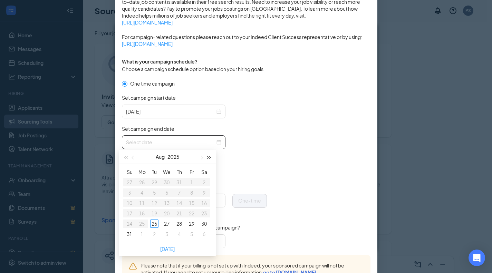
click at [210, 158] on span "button" at bounding box center [208, 157] width 3 height 3
click at [141, 232] on div "31" at bounding box center [142, 234] width 8 height 8
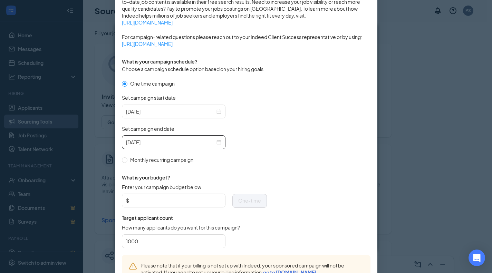
click at [221, 143] on div "2026-08-31" at bounding box center [174, 142] width 104 height 14
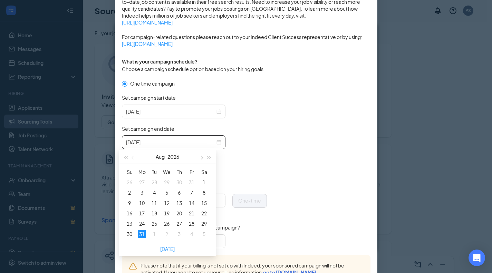
click at [202, 157] on span "button" at bounding box center [201, 157] width 3 height 3
type input "2026-09-30"
click at [166, 225] on div "30" at bounding box center [167, 224] width 8 height 8
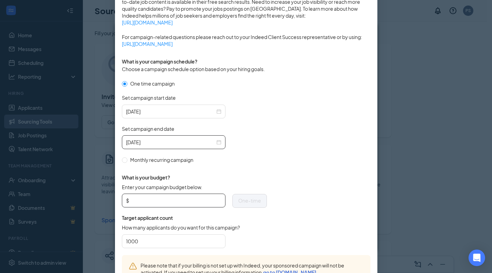
click at [169, 197] on input "Enter your campaign budget below." at bounding box center [175, 200] width 91 height 10
type input "5"
type input "250"
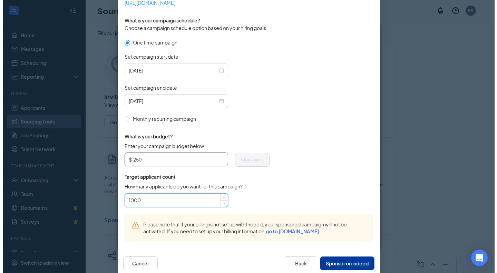
scroll to position [210, 0]
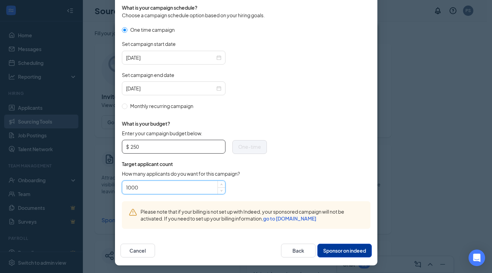
click at [170, 148] on input "250" at bounding box center [175, 147] width 91 height 10
click at [349, 256] on button "Sponsor on indeed" at bounding box center [344, 251] width 55 height 14
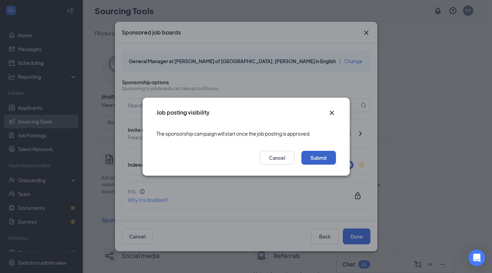
click at [317, 162] on button "Submit" at bounding box center [318, 158] width 35 height 14
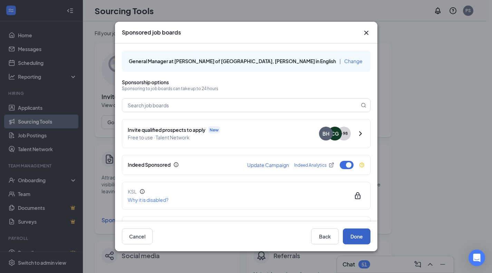
click at [356, 236] on button "Done" at bounding box center [357, 237] width 28 height 16
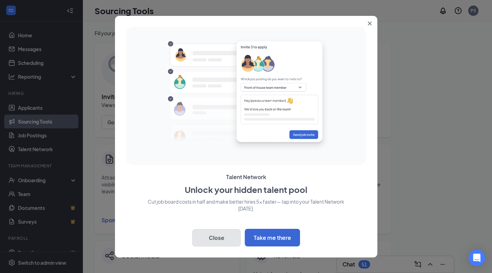
click at [213, 240] on button "Close" at bounding box center [216, 237] width 48 height 17
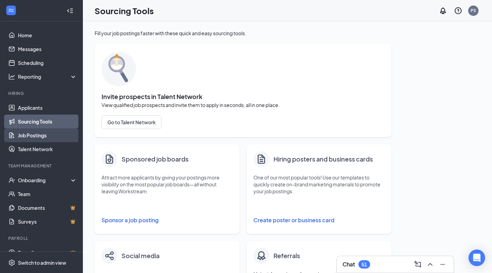
click at [33, 134] on link "Job Postings" at bounding box center [47, 135] width 59 height 14
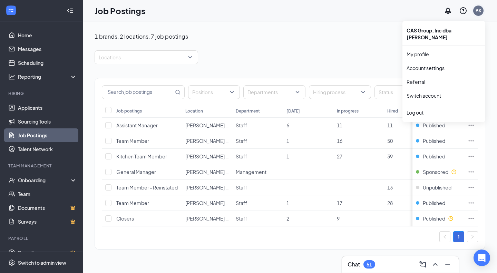
click at [477, 11] on div "PS" at bounding box center [479, 11] width 6 height 6
click at [415, 109] on div "Log out" at bounding box center [444, 112] width 75 height 7
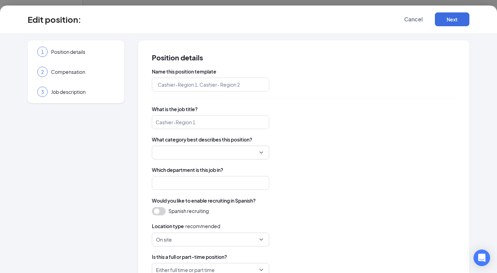
type input "General Manager"
type input "Management"
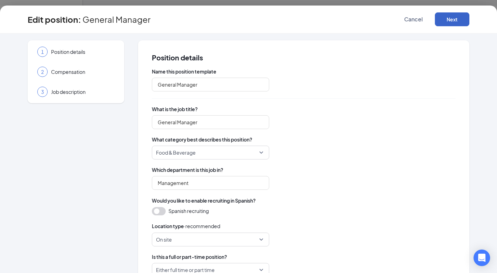
click at [468, 19] on button "Next" at bounding box center [452, 19] width 35 height 14
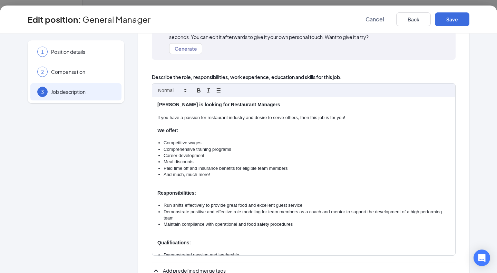
scroll to position [2, 0]
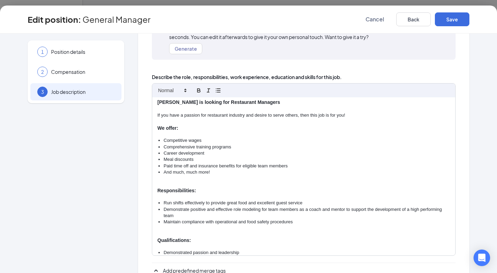
click at [253, 102] on strong "[PERSON_NAME] is looking for Restaurant Managers" at bounding box center [218, 102] width 123 height 6
click at [286, 101] on p "[PERSON_NAME] is looking for Restaurant Managers" at bounding box center [303, 102] width 293 height 7
click at [453, 14] on button "Save" at bounding box center [452, 19] width 35 height 14
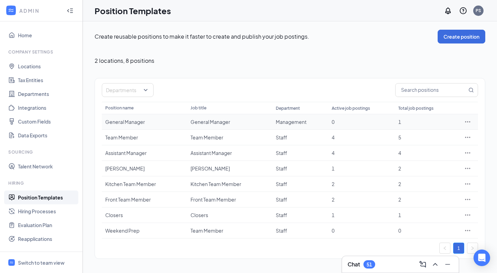
click at [465, 120] on icon "Ellipses" at bounding box center [467, 121] width 7 height 7
click at [383, 57] on div "Create reusable positions to make it faster to create and publish your job post…" at bounding box center [290, 144] width 391 height 229
click at [470, 40] on button "Create position" at bounding box center [462, 37] width 48 height 14
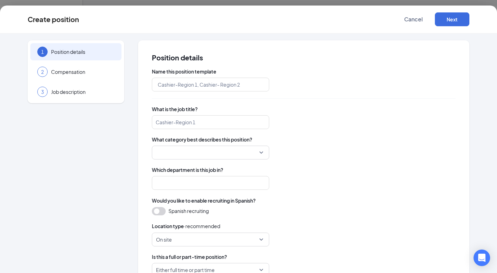
click at [412, 11] on div "Create position Cancel Next" at bounding box center [248, 20] width 497 height 28
click at [410, 18] on span "Cancel" at bounding box center [413, 19] width 19 height 7
